Goal: Navigation & Orientation: Go to known website

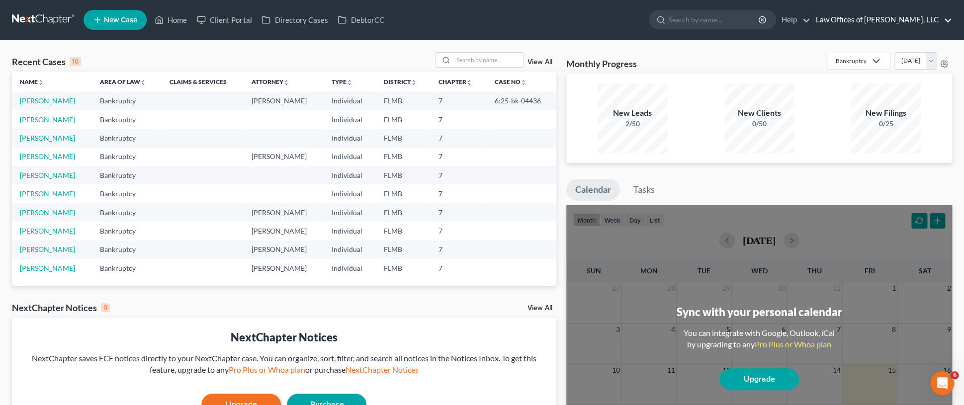
click at [947, 18] on link "Law Offices of Michael A Mills, LLC" at bounding box center [881, 20] width 141 height 18
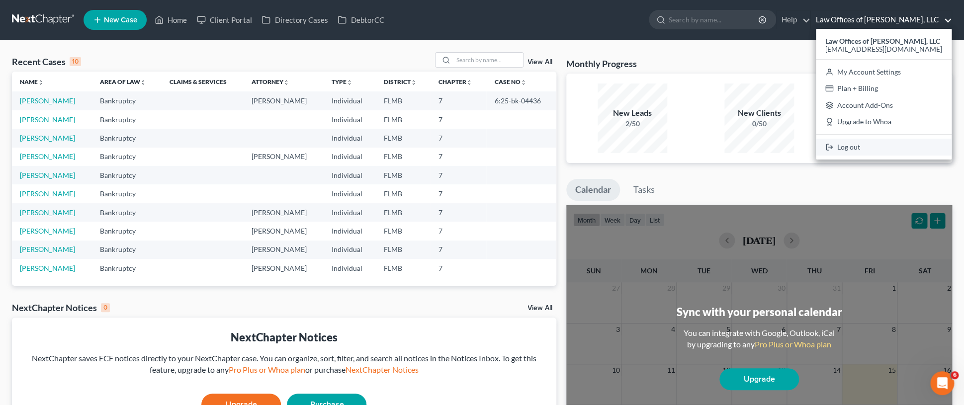
click at [867, 146] on link "Log out" at bounding box center [884, 147] width 136 height 17
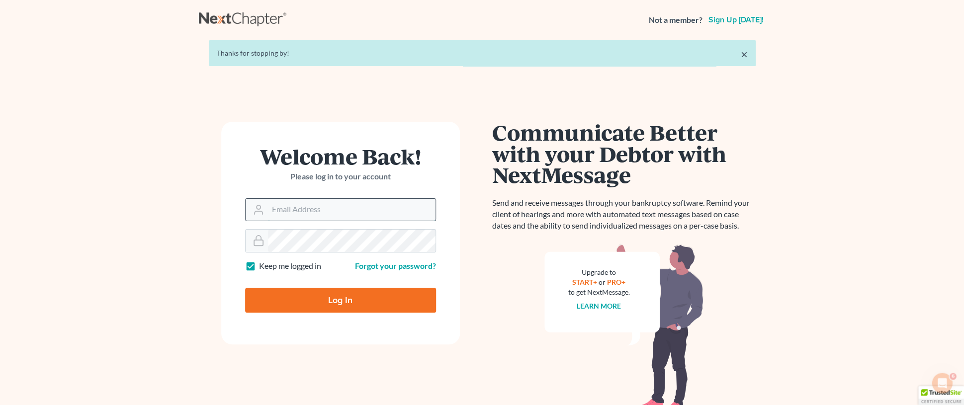
click at [349, 218] on input "Email Address" at bounding box center [352, 210] width 168 height 22
type input "[EMAIL_ADDRESS][DOMAIN_NAME]"
click at [345, 301] on input "Log In" at bounding box center [340, 300] width 191 height 25
type input "Thinking..."
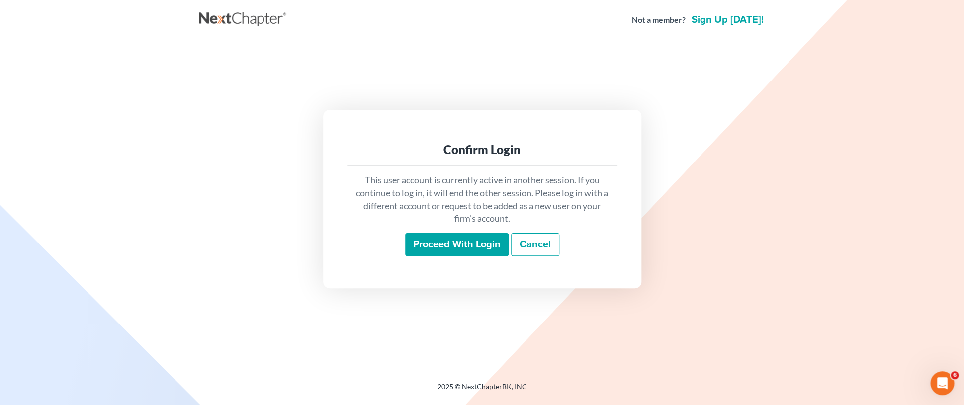
click at [456, 241] on input "Proceed with login" at bounding box center [456, 244] width 103 height 23
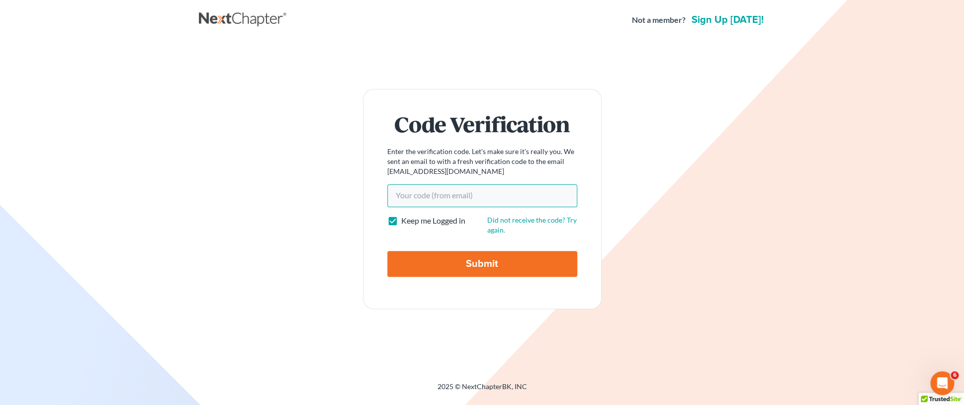
click at [496, 200] on input "Your code(from email)" at bounding box center [482, 195] width 190 height 23
paste input "ca77ca"
type input "ca77ca"
click at [470, 263] on input "Submit" at bounding box center [482, 264] width 190 height 26
type input "Thinking..."
